Goal: Find specific page/section: Find specific page/section

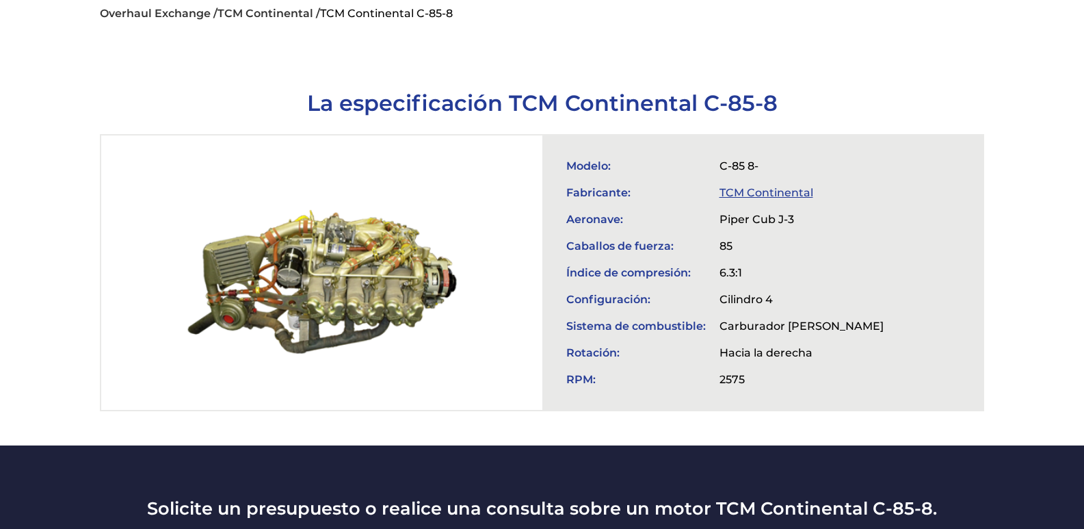
scroll to position [410, 0]
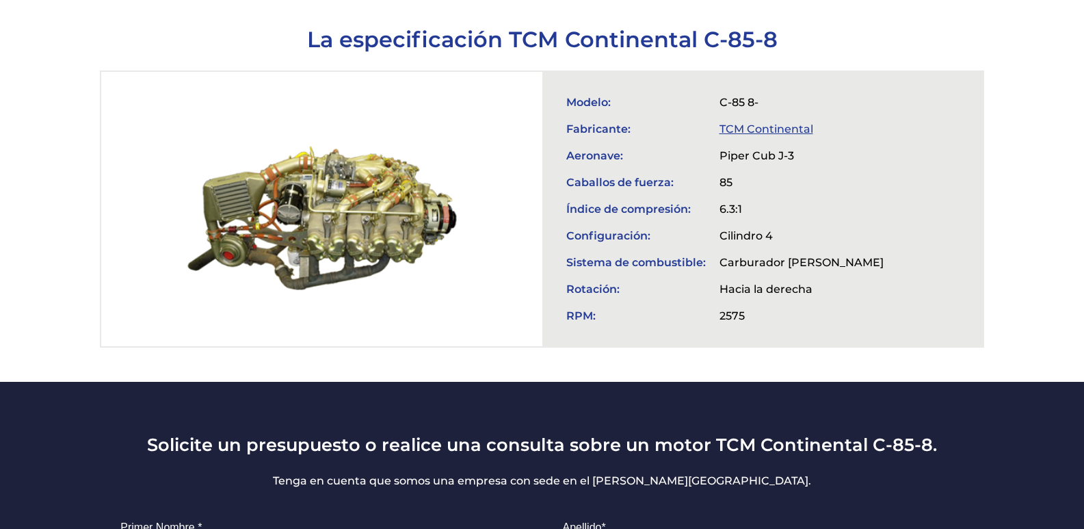
scroll to position [410, 0]
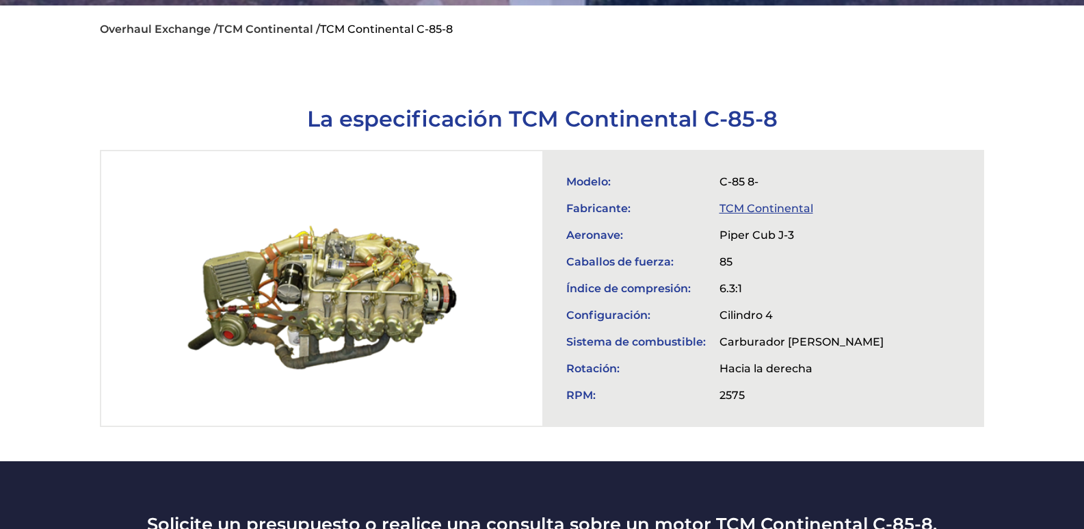
click at [760, 202] on link "TCM Continental" at bounding box center [766, 208] width 94 height 13
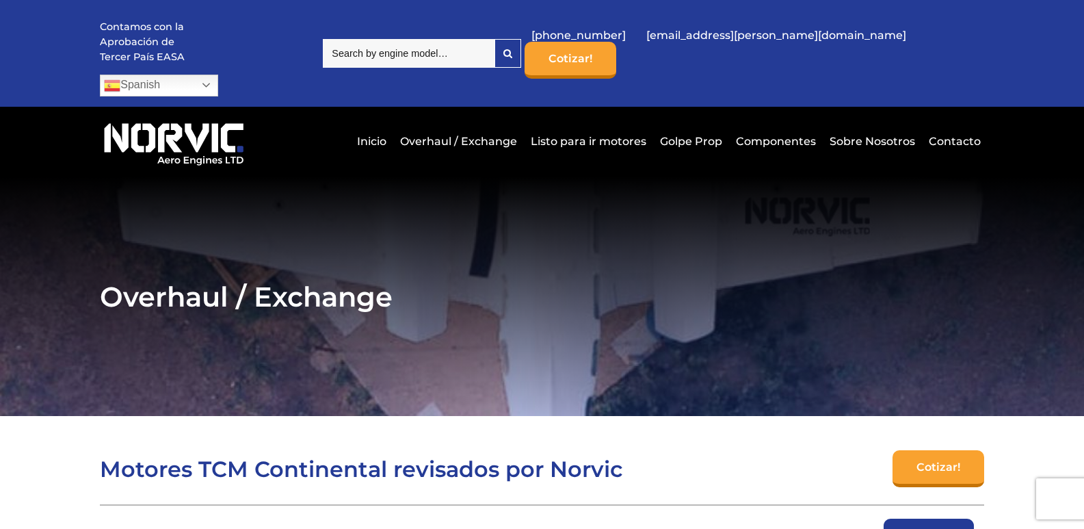
click at [427, 41] on input "search" at bounding box center [409, 53] width 172 height 29
type input "CABLE"
